Goal: Information Seeking & Learning: Learn about a topic

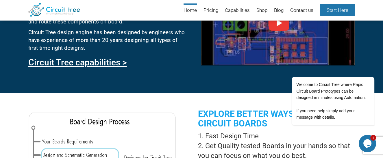
scroll to position [340, 0]
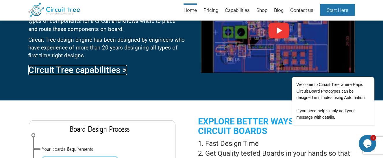
click at [95, 69] on link "Circuit Tree capabilities >" at bounding box center [77, 70] width 99 height 10
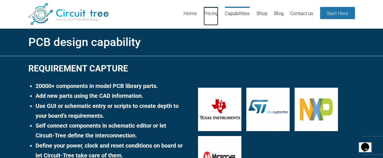
click at [213, 14] on link "Pricing" at bounding box center [211, 16] width 15 height 19
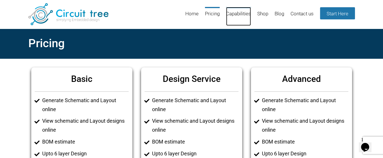
click at [241, 14] on link "Capabilities" at bounding box center [238, 16] width 25 height 19
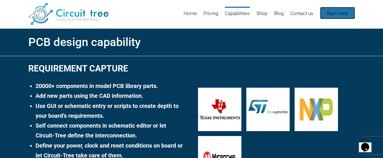
click at [334, 15] on link "Start Here" at bounding box center [337, 13] width 35 height 12
